Goal: Transaction & Acquisition: Book appointment/travel/reservation

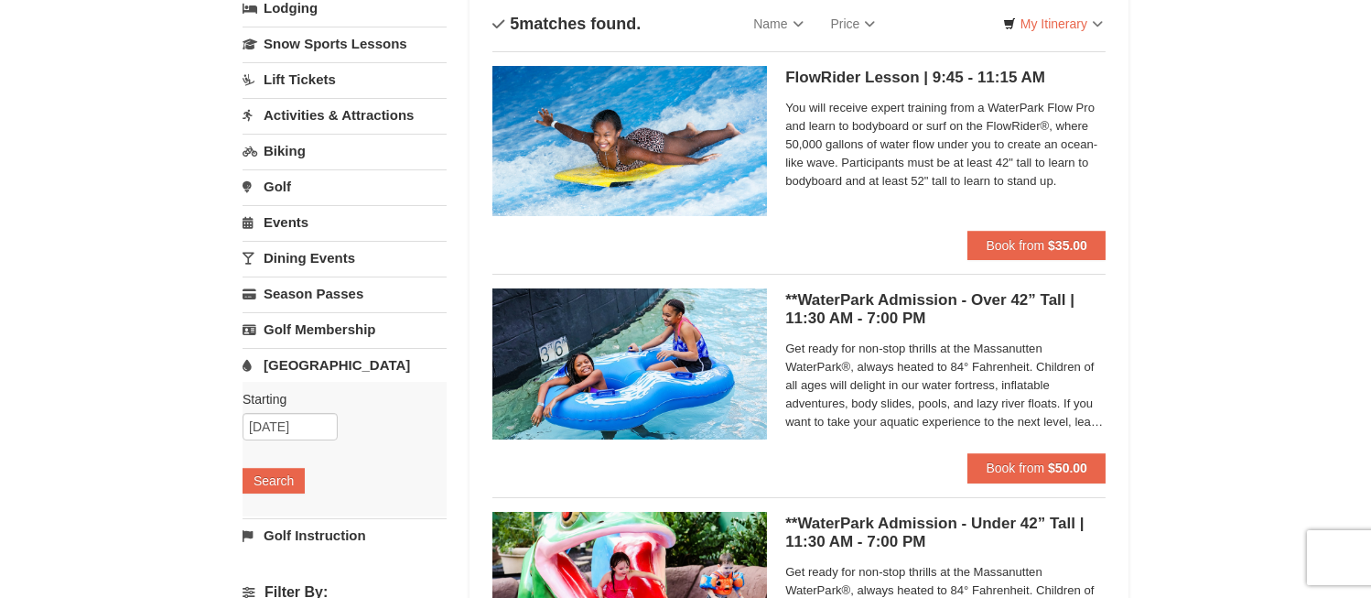
scroll to position [122, 0]
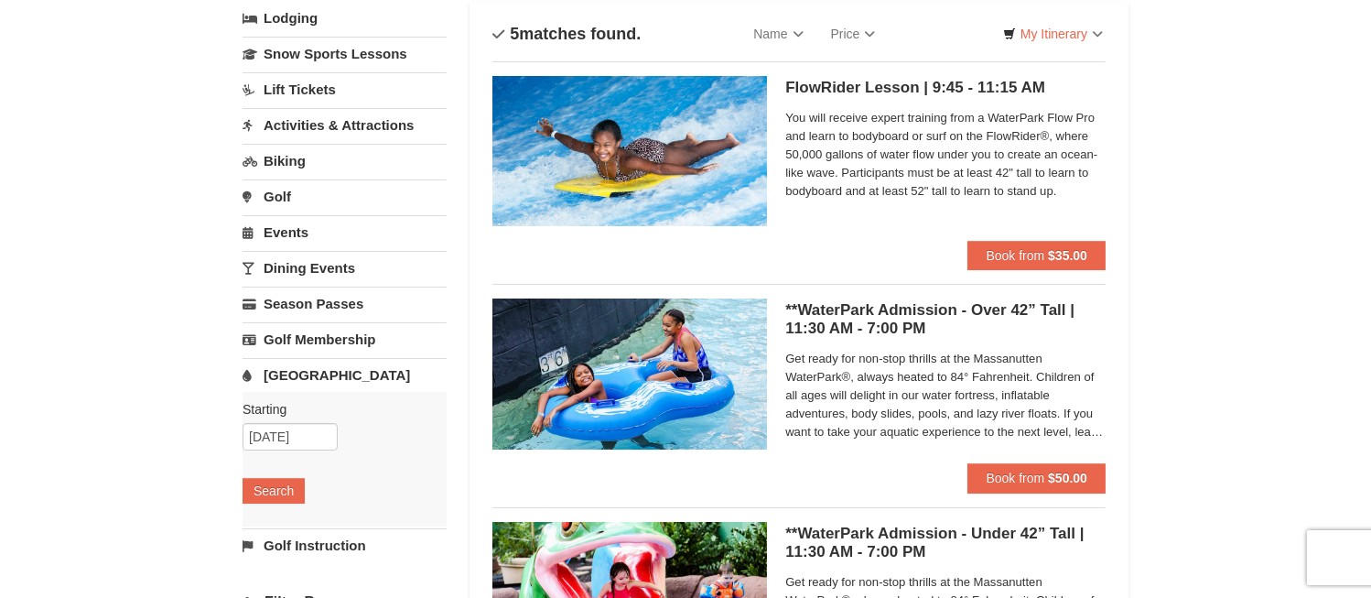
click at [308, 88] on link "Lift Tickets" at bounding box center [345, 89] width 204 height 34
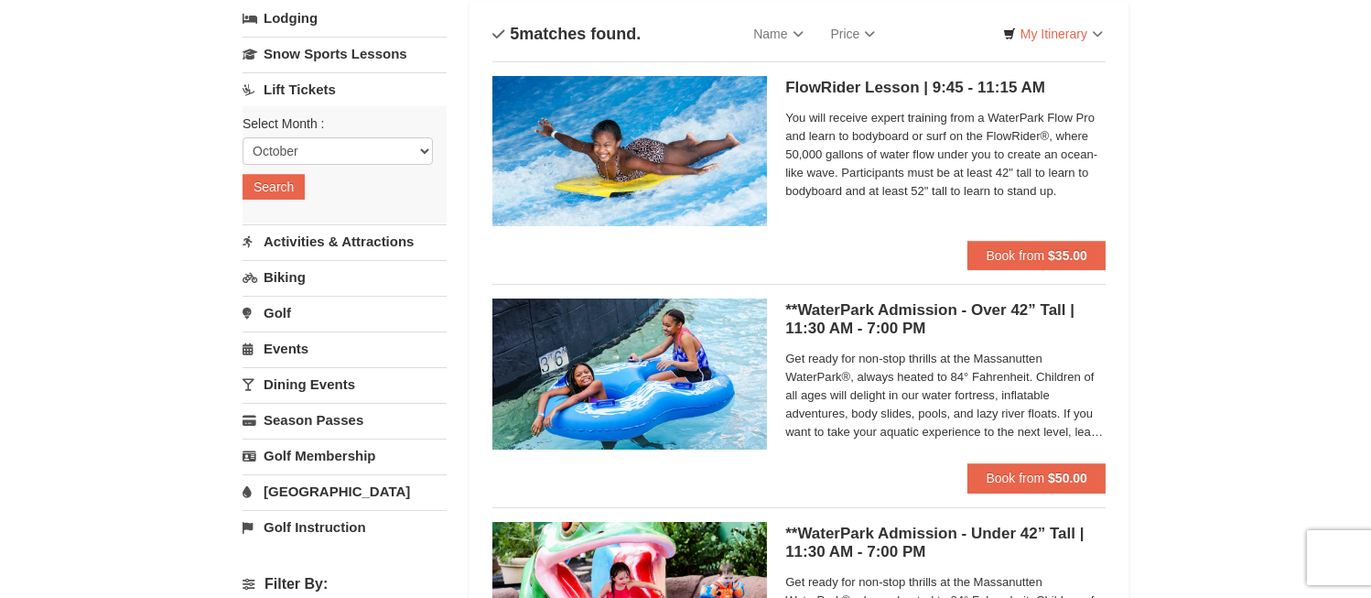
click at [308, 88] on link "Lift Tickets" at bounding box center [345, 89] width 204 height 34
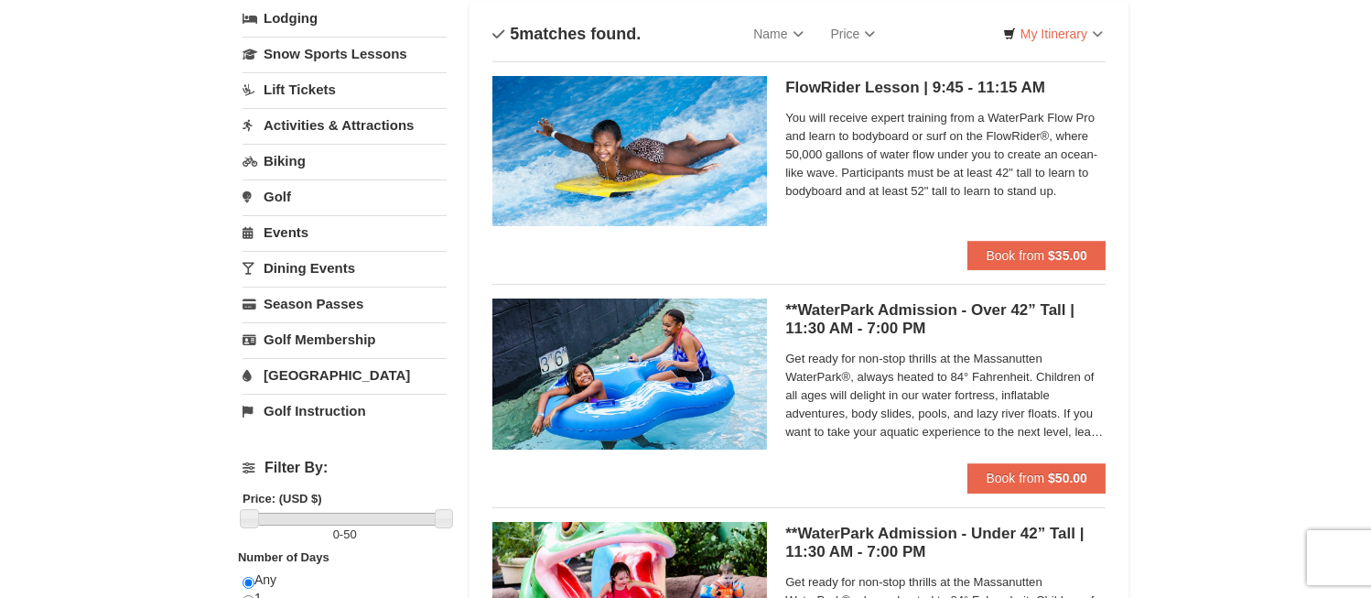
click at [305, 124] on link "Activities & Attractions" at bounding box center [345, 125] width 204 height 34
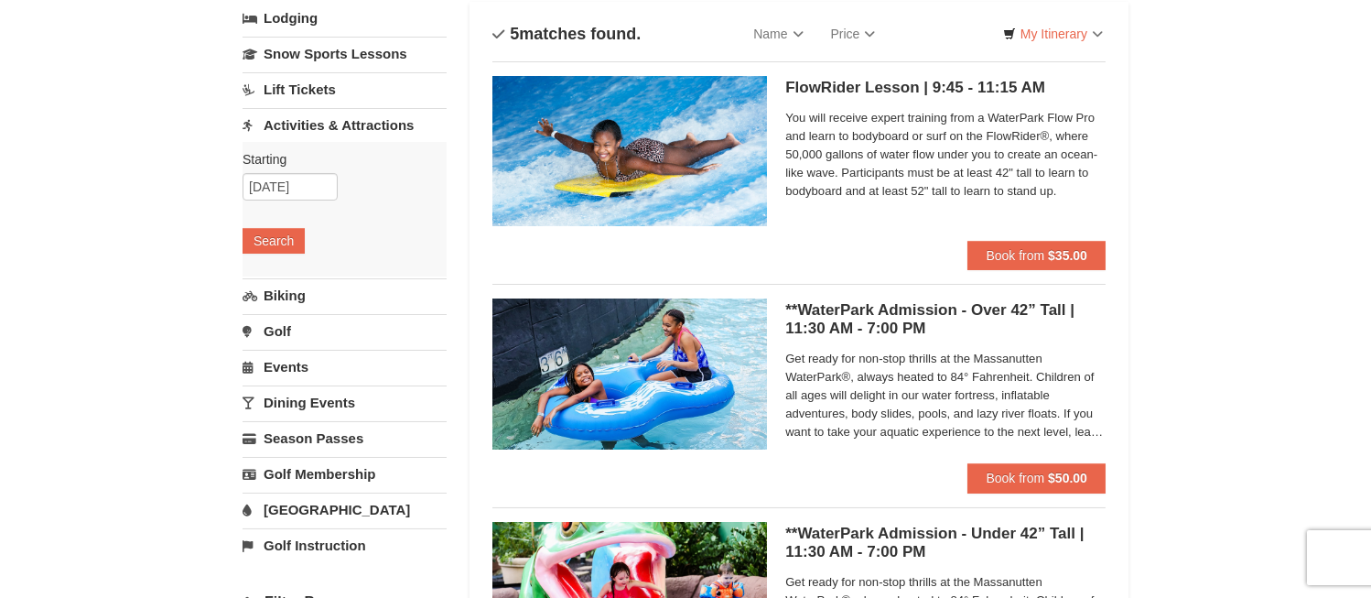
click at [305, 124] on link "Activities & Attractions" at bounding box center [345, 125] width 204 height 34
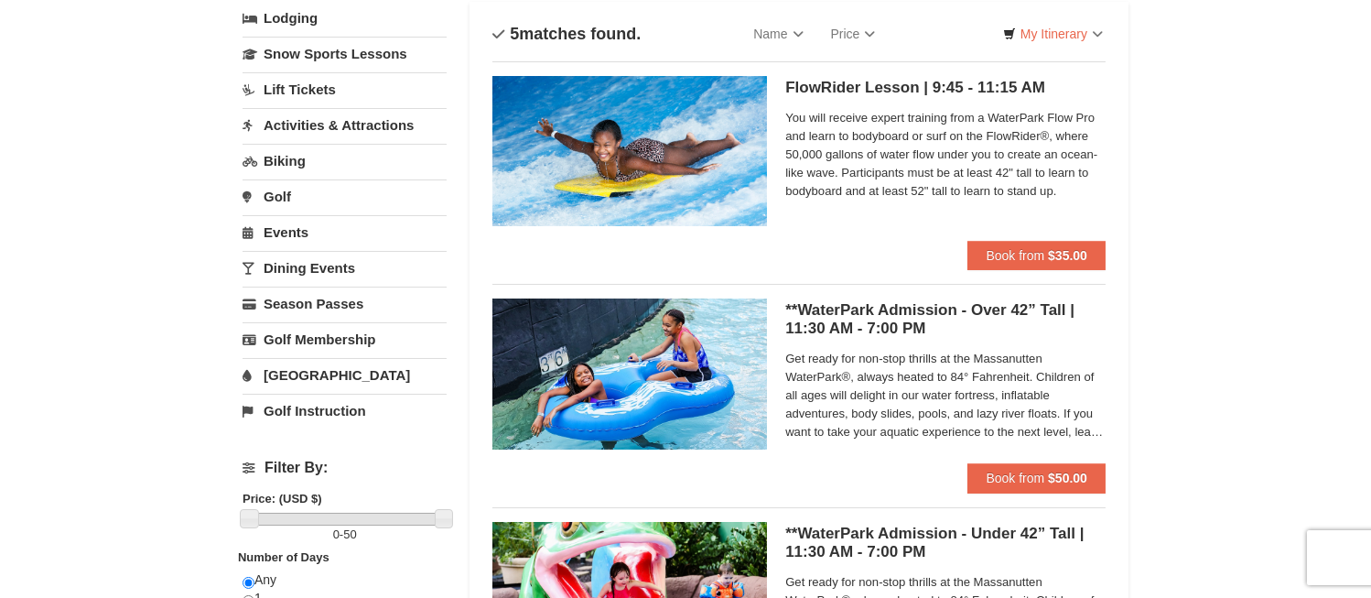
click at [305, 124] on link "Activities & Attractions" at bounding box center [345, 125] width 204 height 34
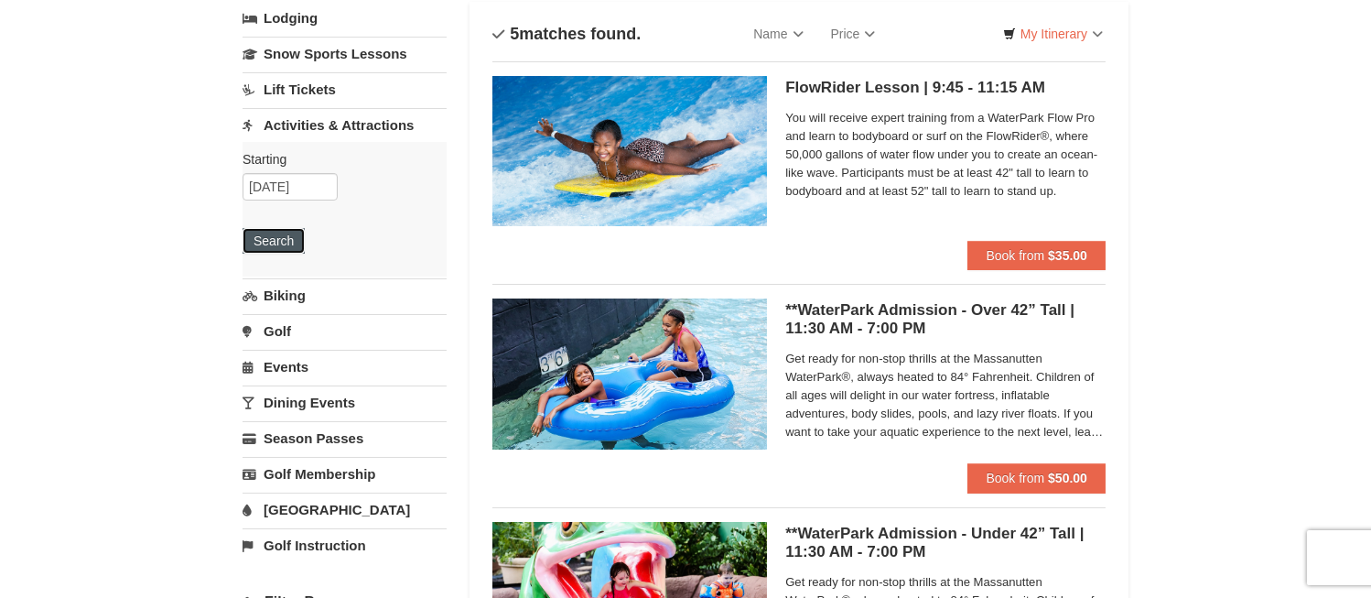
click at [282, 240] on button "Search" at bounding box center [274, 241] width 62 height 26
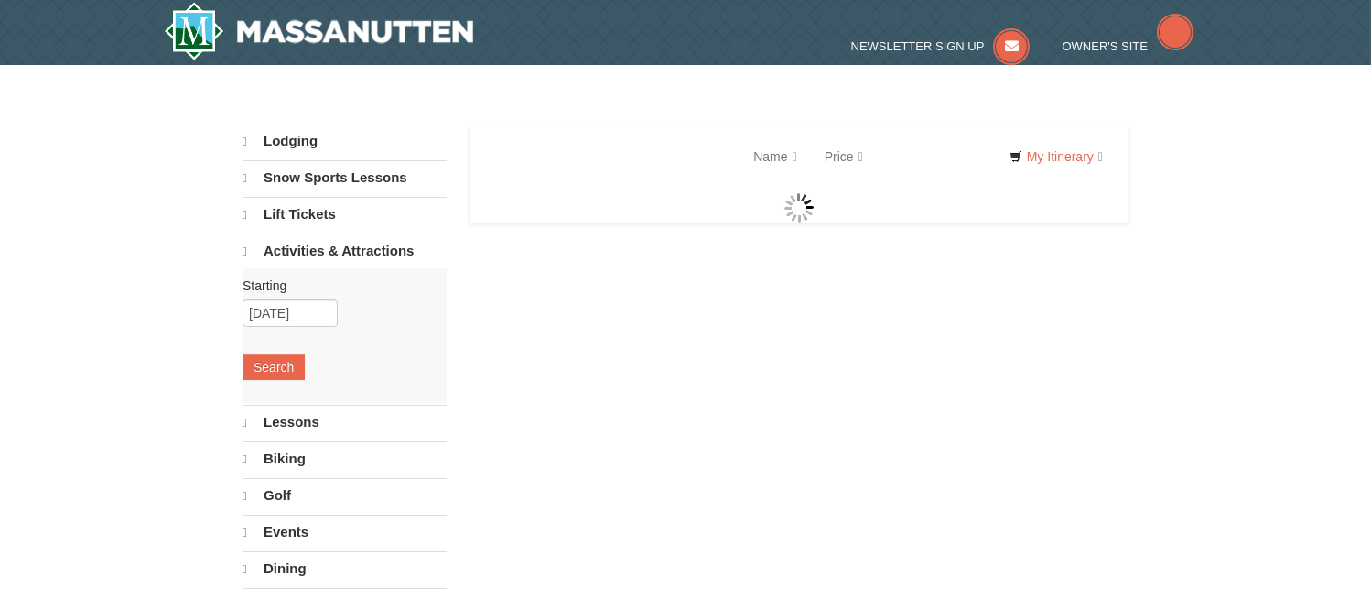
select select "10"
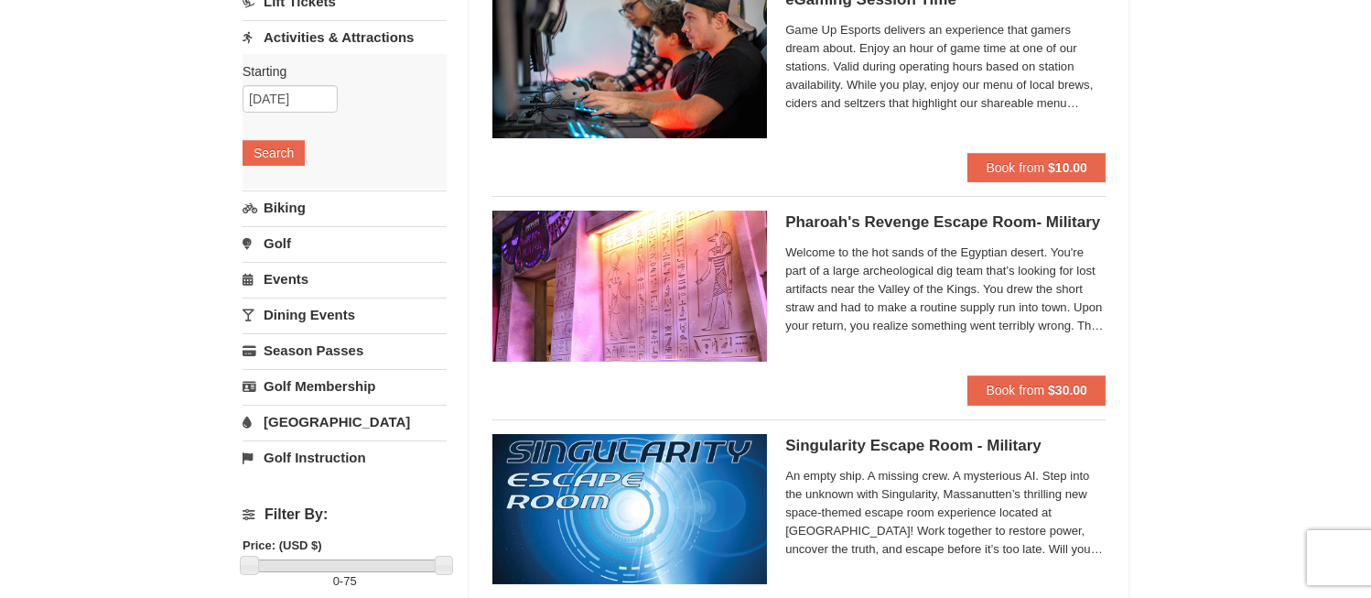
scroll to position [244, 0]
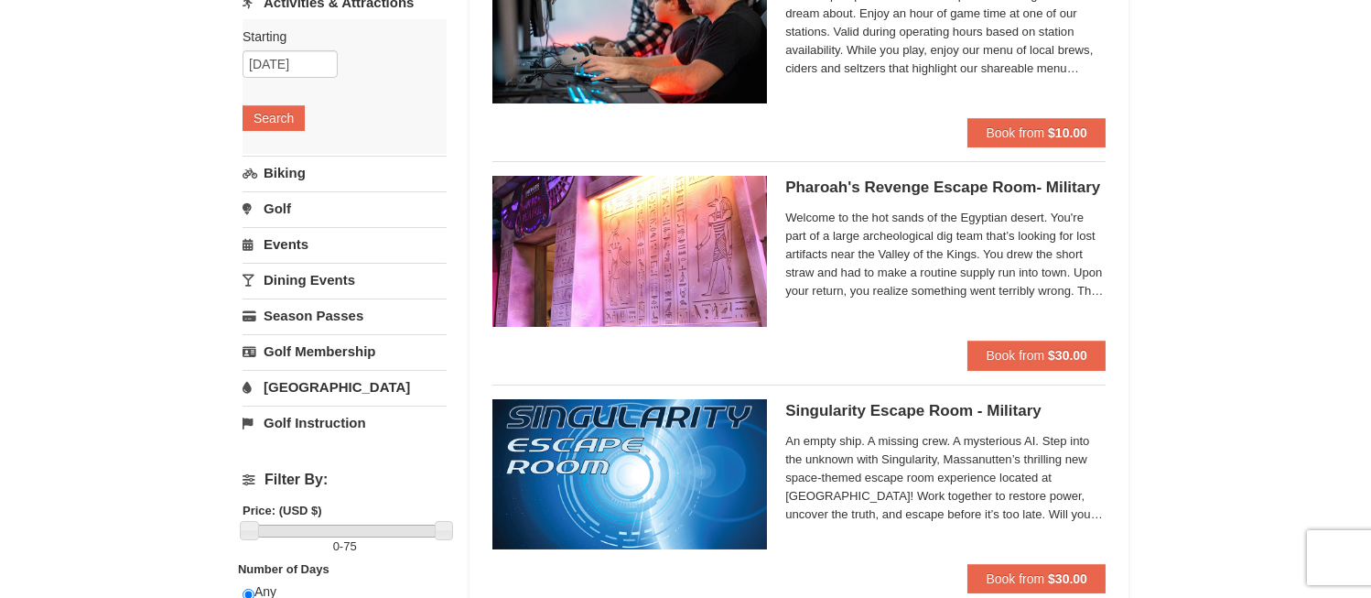
click at [279, 209] on link "Golf" at bounding box center [345, 208] width 204 height 34
click at [279, 189] on button "Search" at bounding box center [274, 190] width 62 height 26
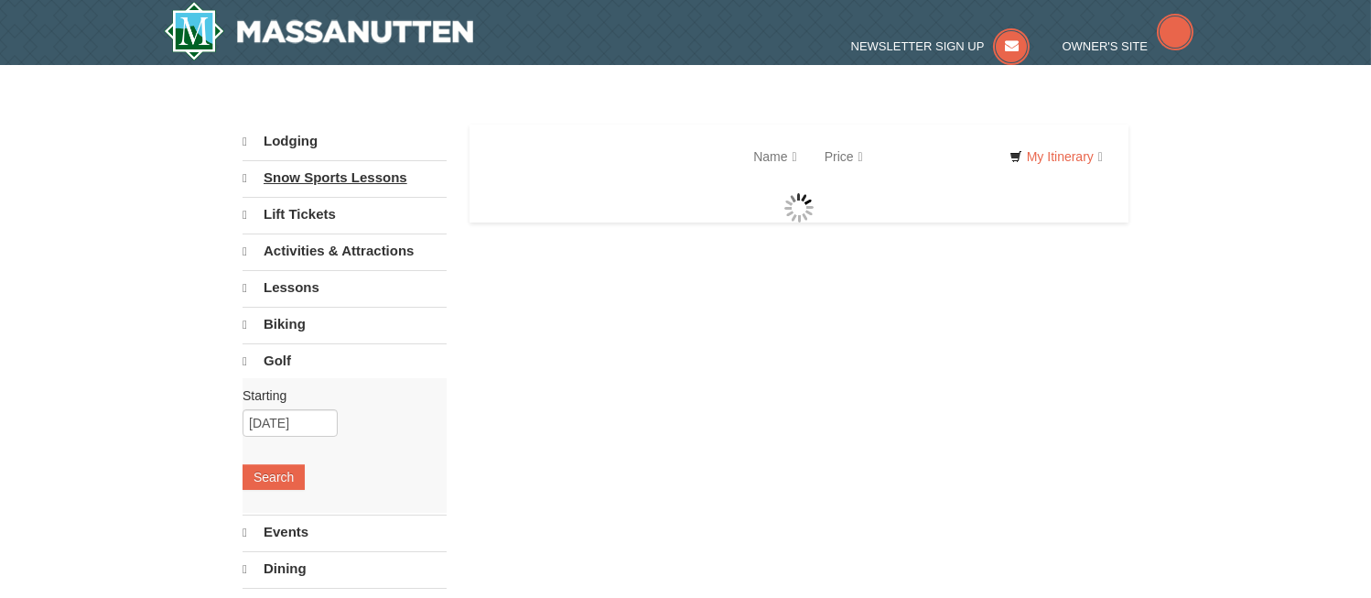
select select "10"
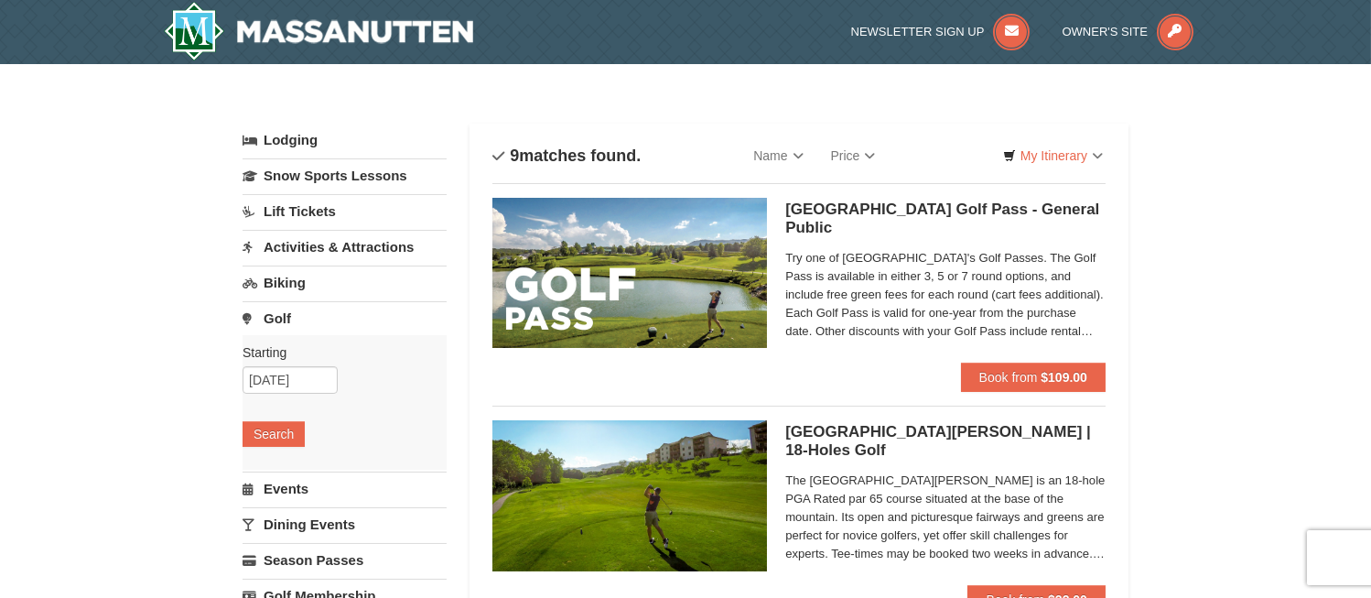
click at [307, 211] on link "Lift Tickets" at bounding box center [345, 211] width 204 height 34
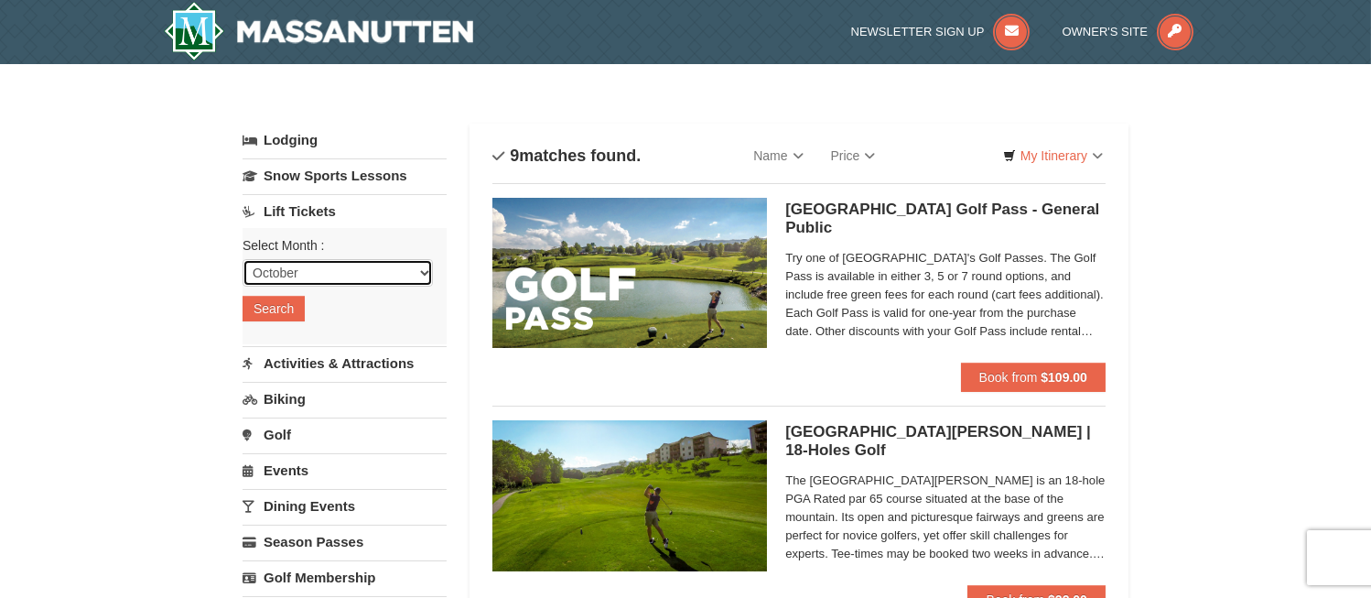
click at [420, 269] on select "October November December January February March April May June July August Sep…" at bounding box center [338, 272] width 190 height 27
click at [243, 259] on select "October November December January February March April May June July August Sep…" at bounding box center [338, 272] width 190 height 27
click at [282, 312] on button "Search" at bounding box center [274, 309] width 62 height 26
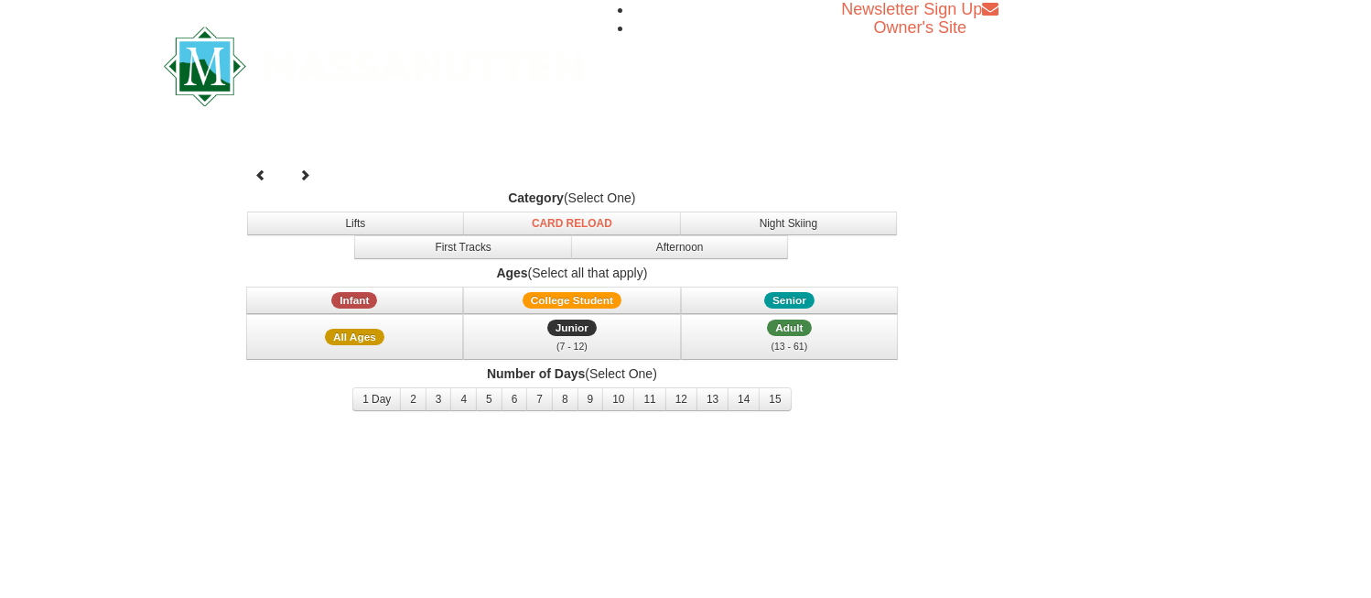
select select "10"
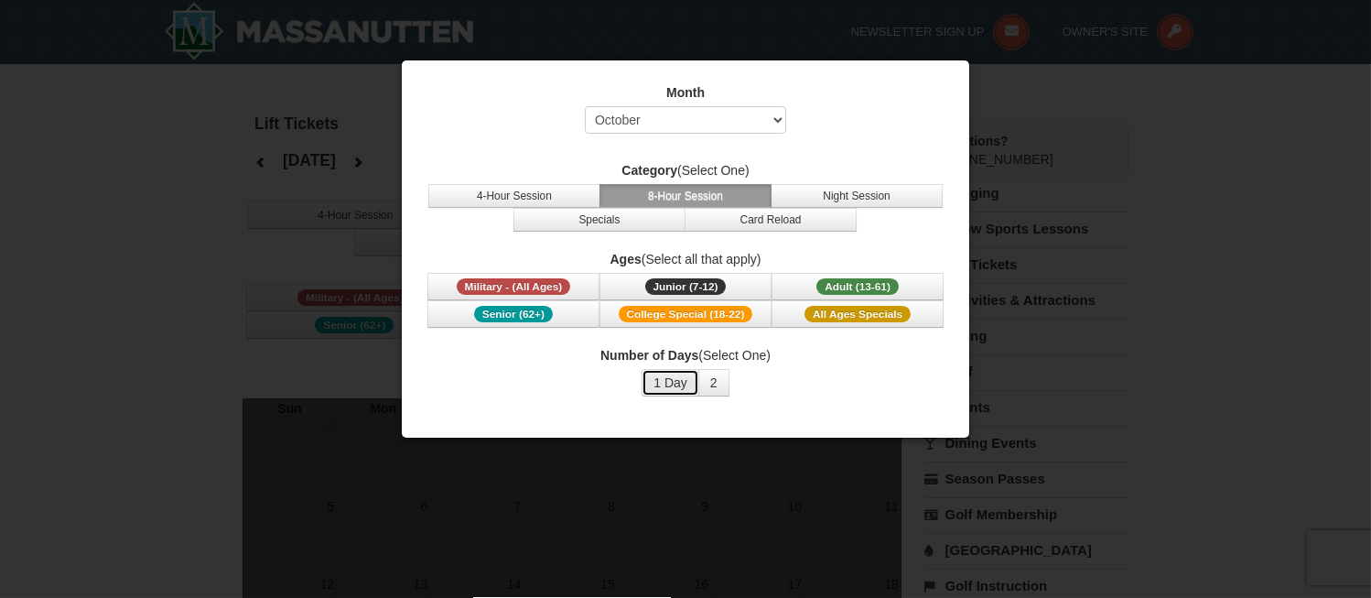
click at [675, 383] on button "1 Day" at bounding box center [671, 382] width 58 height 27
click at [602, 221] on button "Specials" at bounding box center [599, 220] width 172 height 24
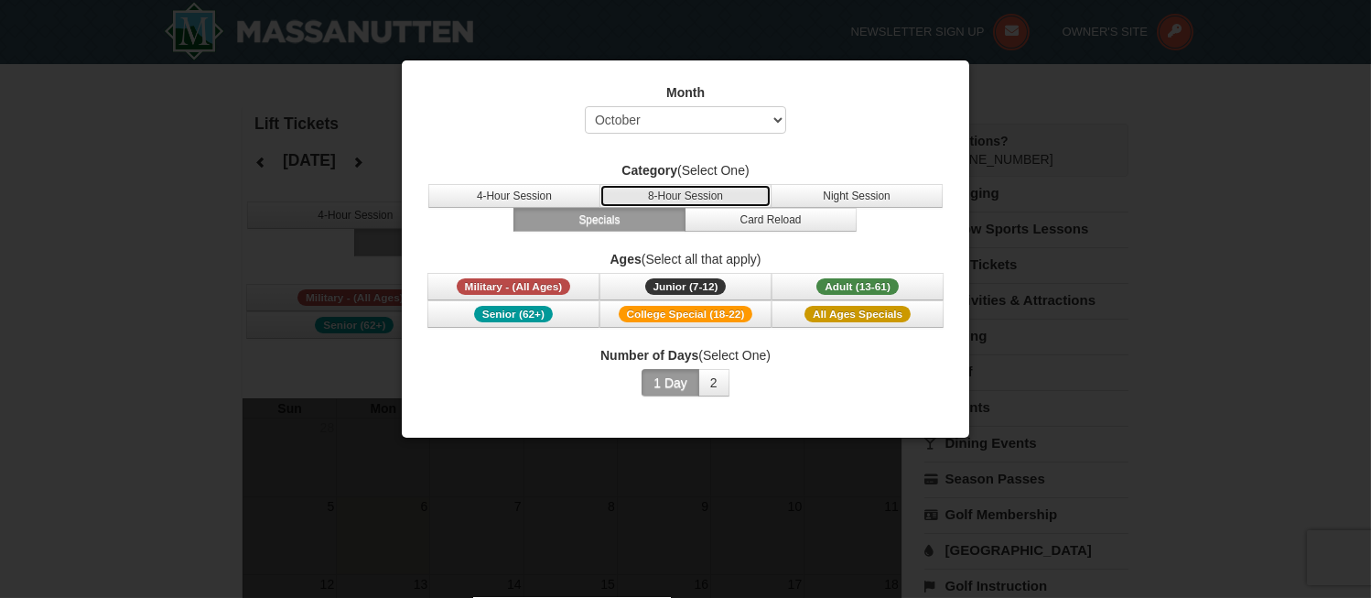
click at [676, 192] on button "8-Hour Session" at bounding box center [686, 196] width 172 height 24
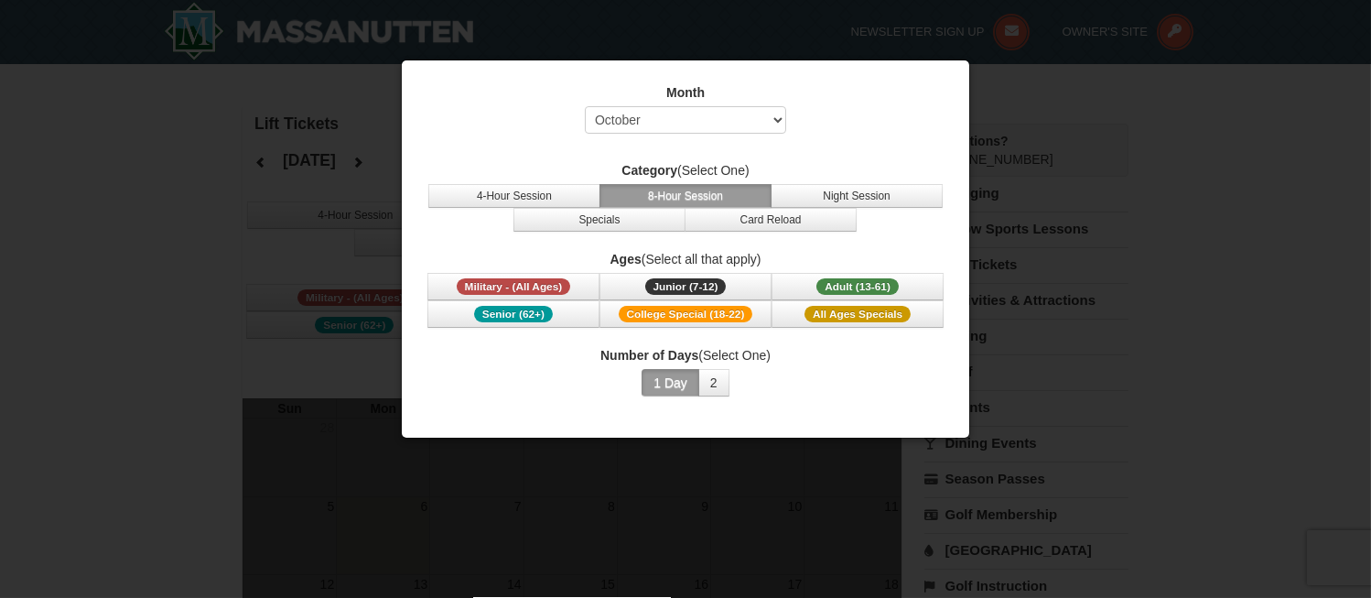
click at [799, 382] on div "Number of Days (Select One) 1 Day 2 3 4 5 6 7 8 9 10 11 12 13 14 15" at bounding box center [686, 371] width 522 height 50
click at [1031, 318] on div at bounding box center [685, 299] width 1371 height 598
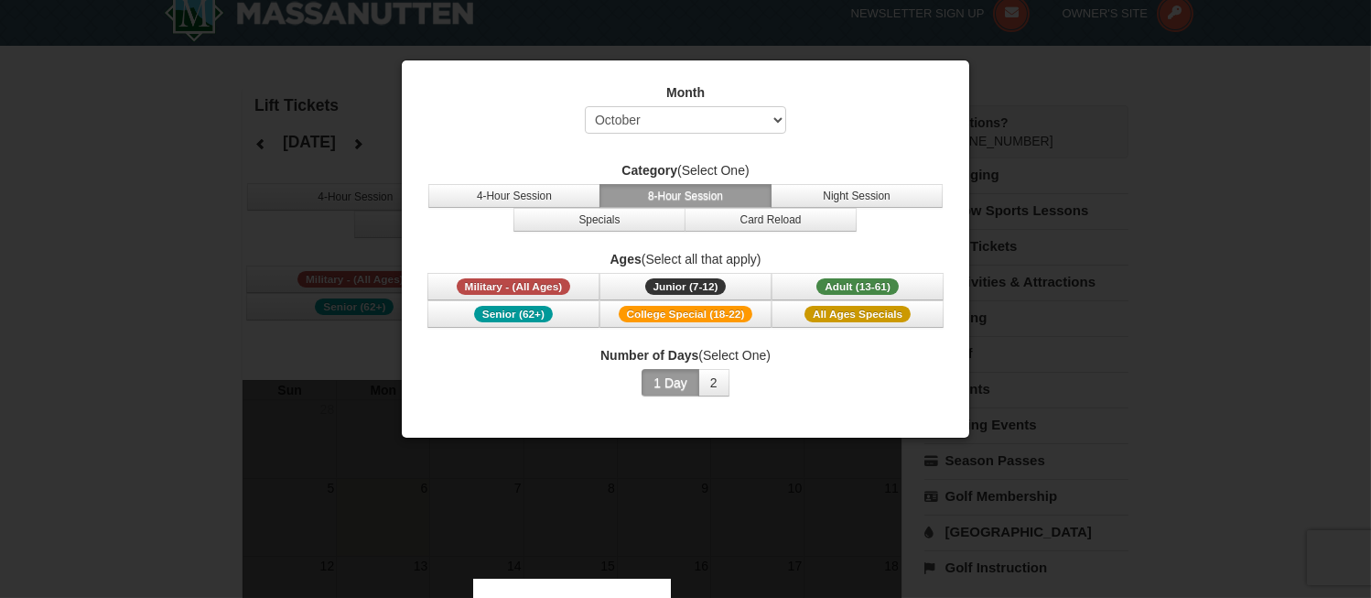
scroll to position [488, 0]
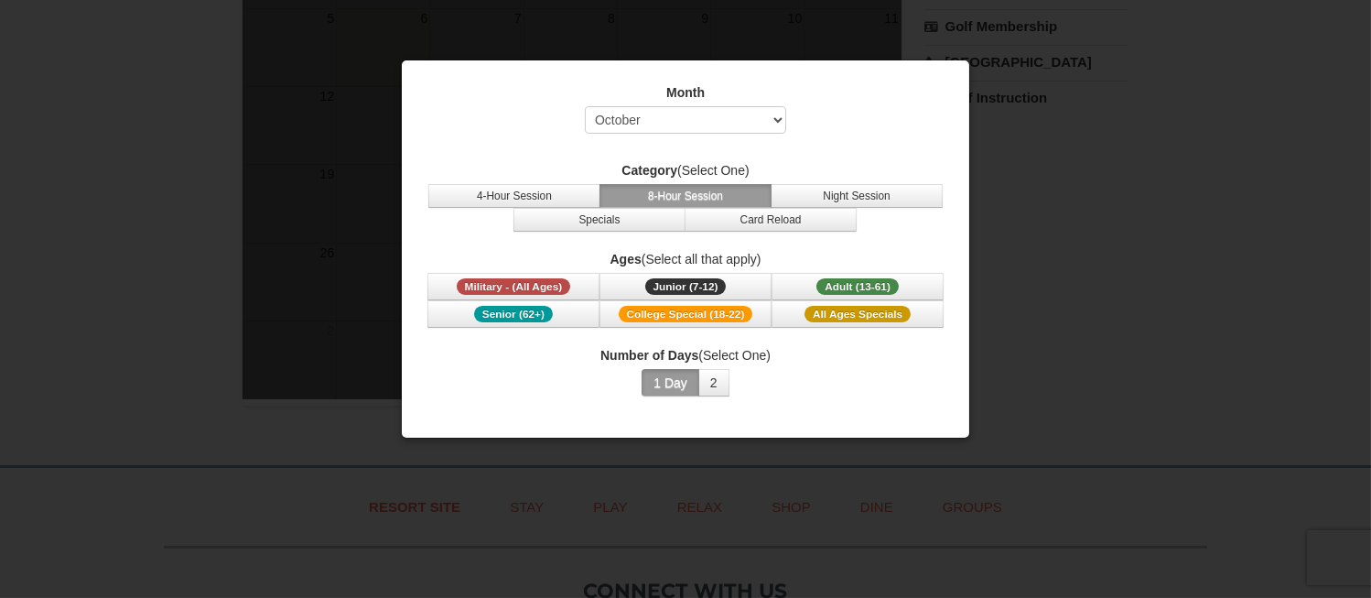
drag, startPoint x: 213, startPoint y: 138, endPoint x: 464, endPoint y: 113, distance: 252.1
click at [214, 138] on div at bounding box center [685, 299] width 1371 height 598
click at [717, 382] on button "2" at bounding box center [713, 382] width 31 height 27
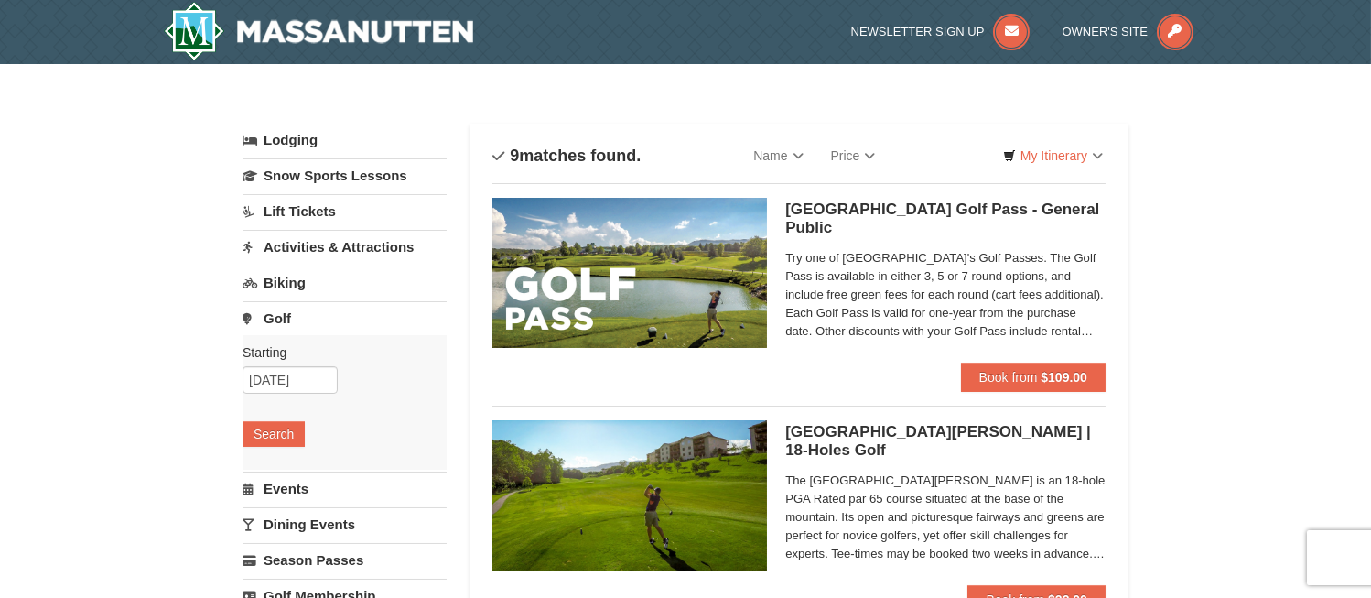
click at [282, 211] on link "Lift Tickets" at bounding box center [345, 211] width 204 height 34
